Goal: Information Seeking & Learning: Learn about a topic

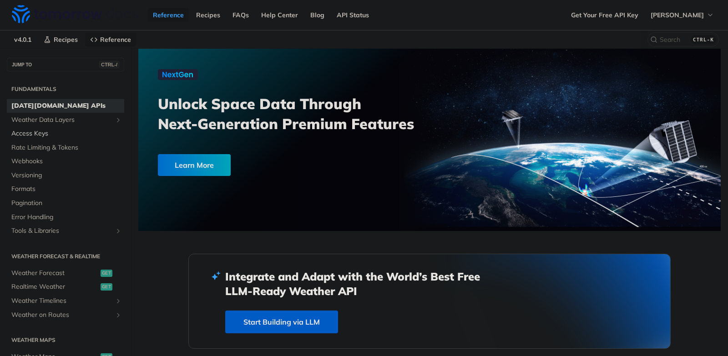
click at [43, 134] on span "Access Keys" at bounding box center [66, 133] width 111 height 9
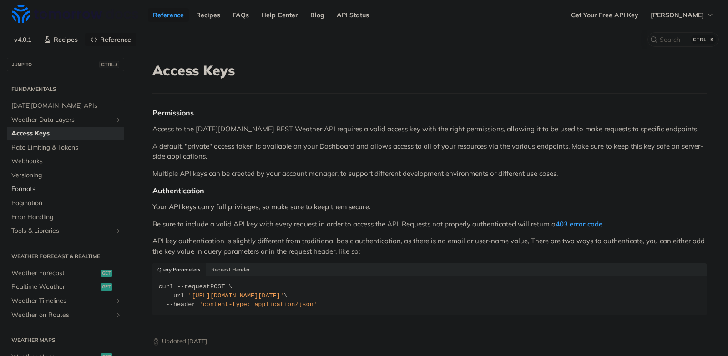
click at [31, 191] on span "Formats" at bounding box center [66, 189] width 111 height 9
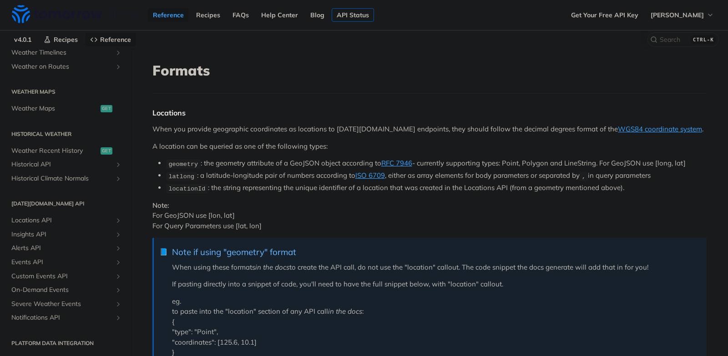
click at [359, 15] on link "API Status" at bounding box center [353, 15] width 42 height 14
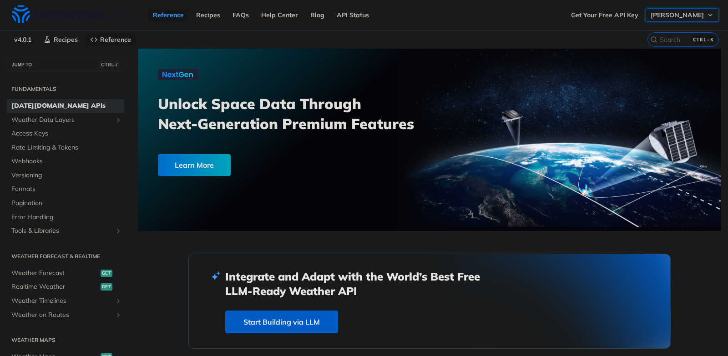
click at [699, 14] on button "[PERSON_NAME]" at bounding box center [681, 15] width 73 height 14
click at [121, 39] on span "Reference" at bounding box center [115, 39] width 31 height 8
click at [68, 123] on span "Weather Data Layers" at bounding box center [61, 120] width 101 height 9
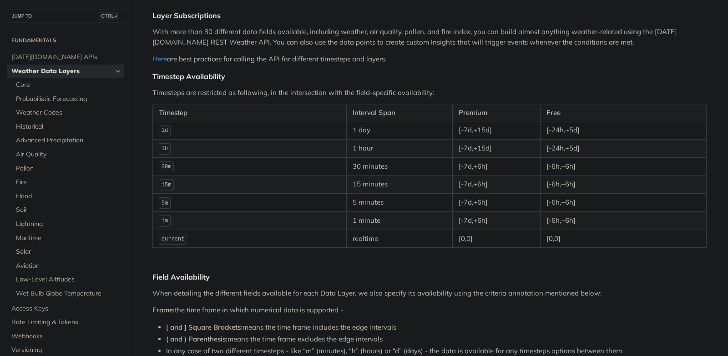
scroll to position [94, 0]
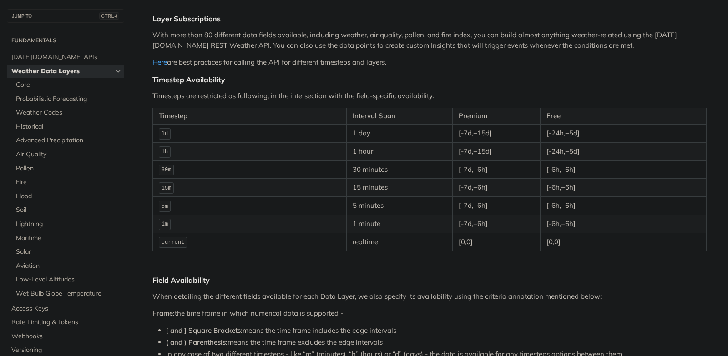
click at [164, 63] on link "Here" at bounding box center [159, 62] width 15 height 9
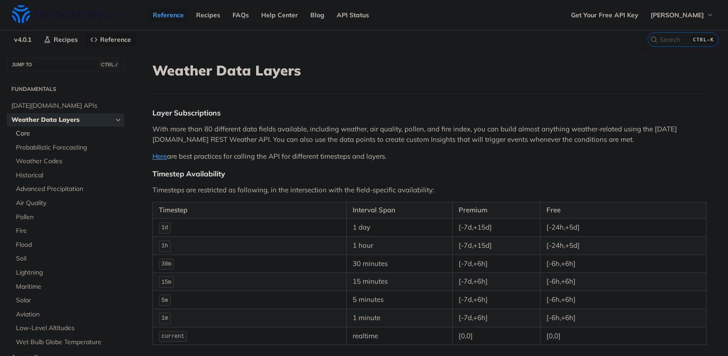
click at [27, 133] on span "Core" at bounding box center [69, 133] width 106 height 9
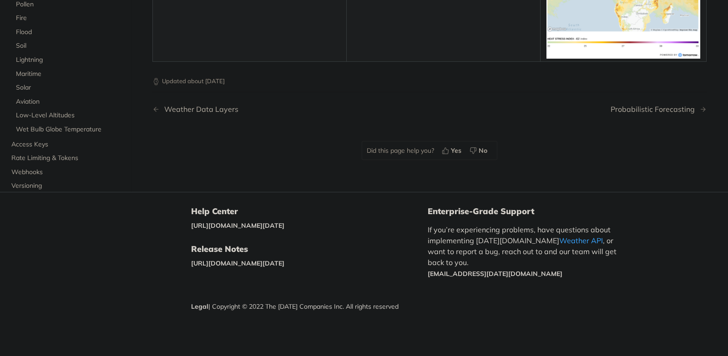
scroll to position [4680, 0]
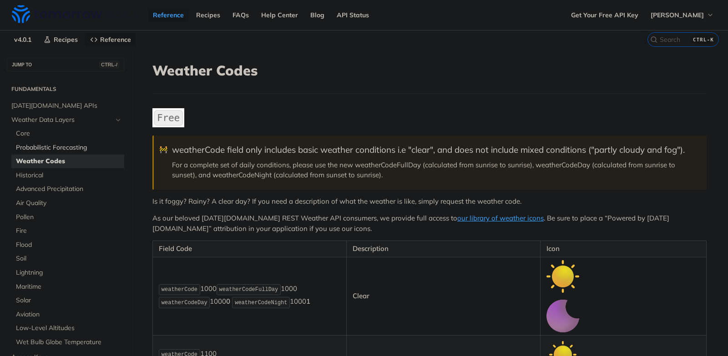
click at [74, 145] on span "Probabilistic Forecasting" at bounding box center [69, 147] width 106 height 9
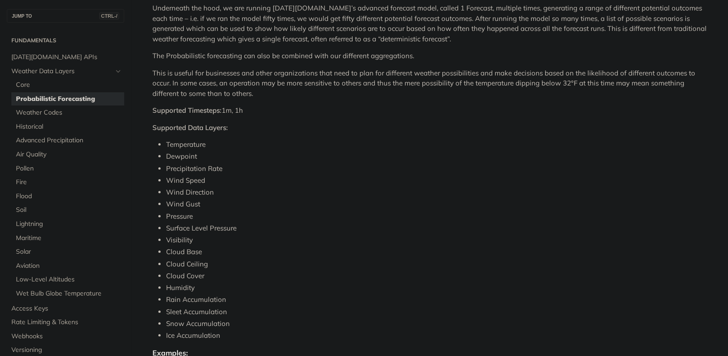
scroll to position [279, 0]
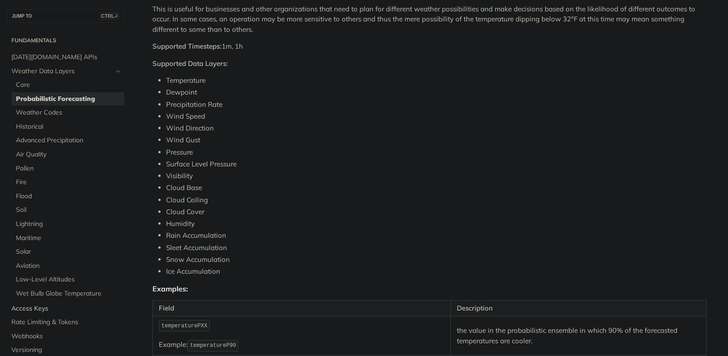
click at [42, 312] on span "Access Keys" at bounding box center [66, 308] width 111 height 9
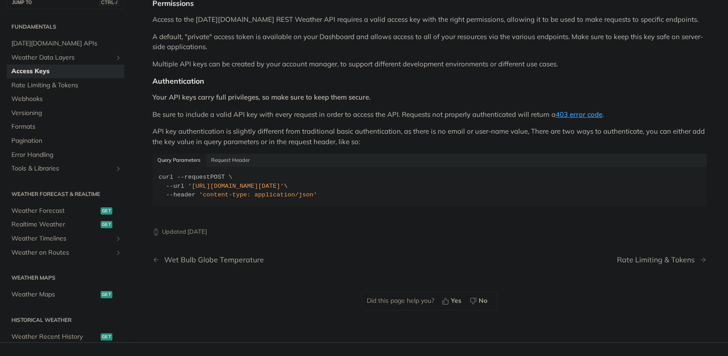
scroll to position [97, 0]
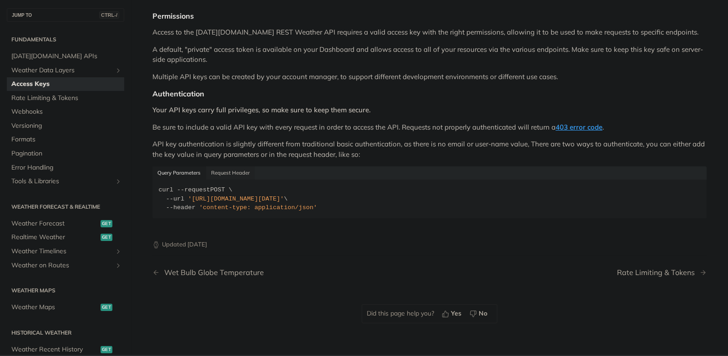
click at [239, 173] on button "Request Header" at bounding box center [230, 172] width 49 height 13
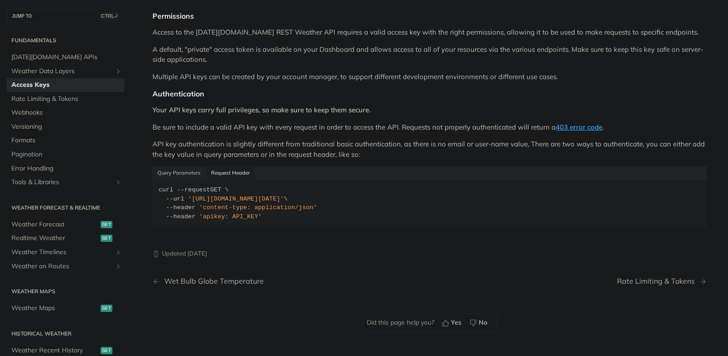
click at [186, 173] on button "Query Parameters" at bounding box center [179, 172] width 54 height 13
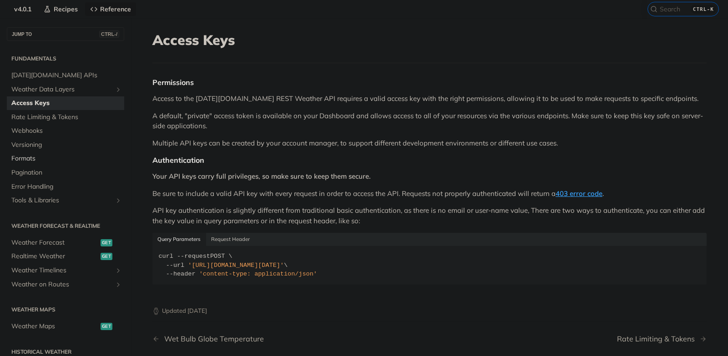
scroll to position [0, 0]
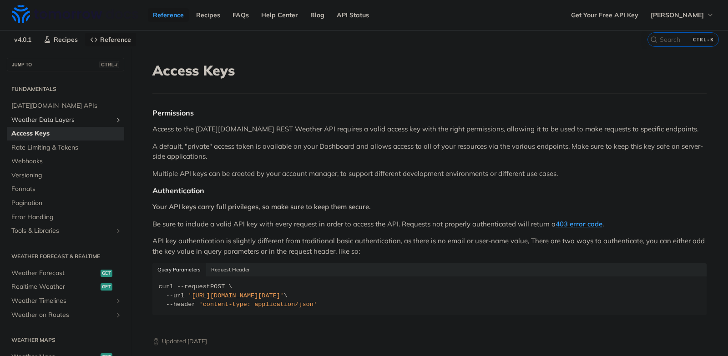
click at [99, 119] on span "Weather Data Layers" at bounding box center [61, 120] width 101 height 9
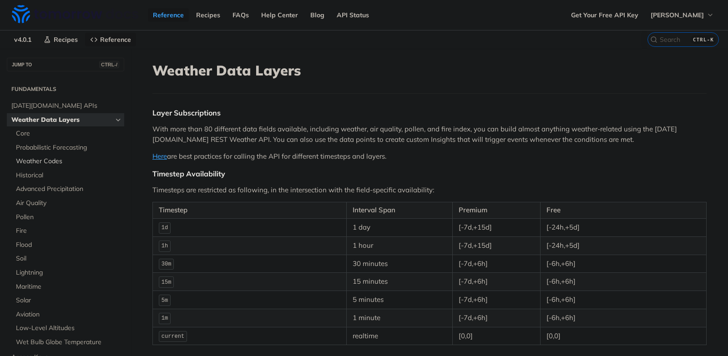
click at [41, 164] on span "Weather Codes" at bounding box center [69, 161] width 106 height 9
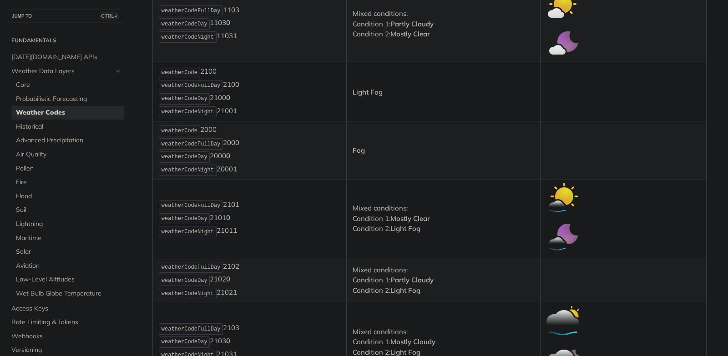
scroll to position [606, 0]
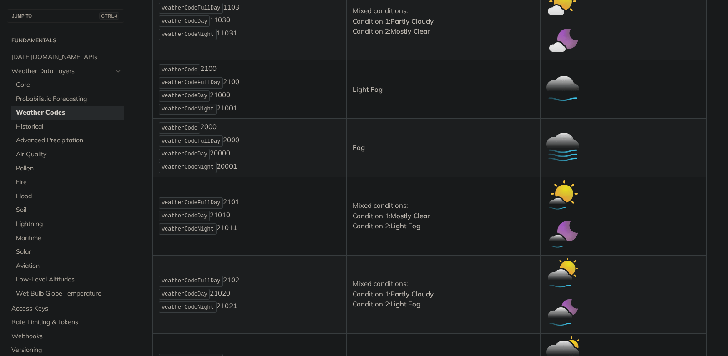
click at [556, 164] on img "Expand image" at bounding box center [562, 147] width 33 height 33
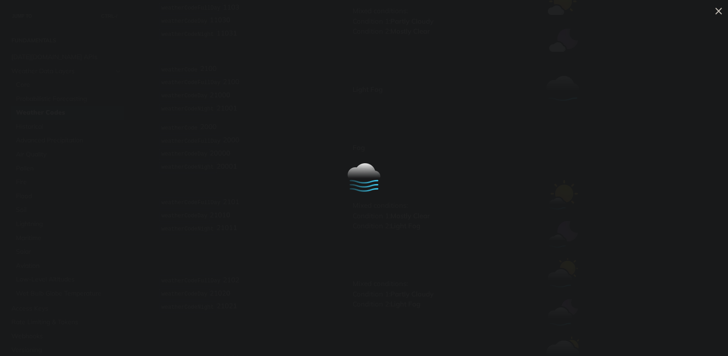
click at [366, 184] on img "Collapse image" at bounding box center [363, 178] width 33 height 33
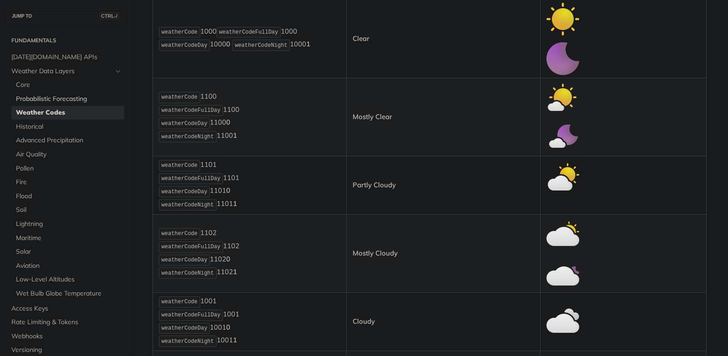
scroll to position [249, 0]
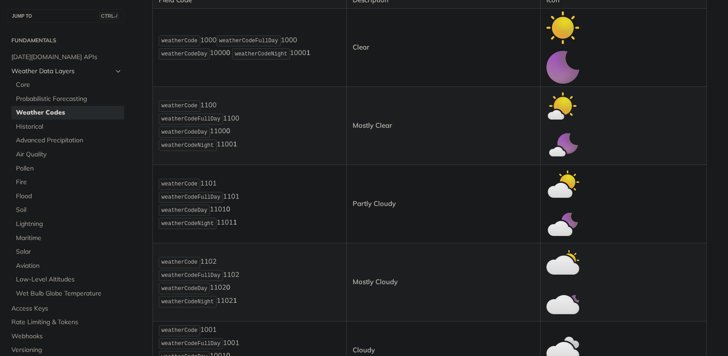
click at [59, 68] on span "Weather Data Layers" at bounding box center [61, 71] width 101 height 9
